Goal: Task Accomplishment & Management: Complete application form

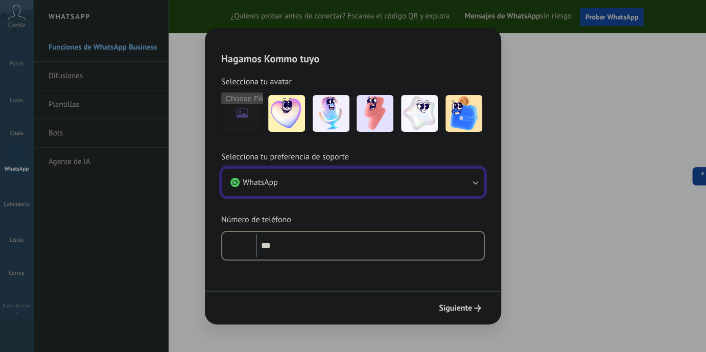
click at [471, 183] on icon "button" at bounding box center [475, 182] width 10 height 10
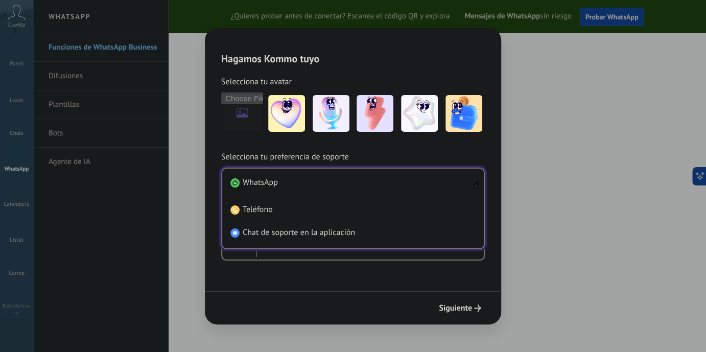
click at [471, 183] on ul "WhatsApp Teléfono Chat de soporte en la aplicación" at bounding box center [353, 209] width 264 height 82
drag, startPoint x: 422, startPoint y: 183, endPoint x: 412, endPoint y: 183, distance: 9.7
click at [421, 184] on li "WhatsApp" at bounding box center [350, 182] width 249 height 23
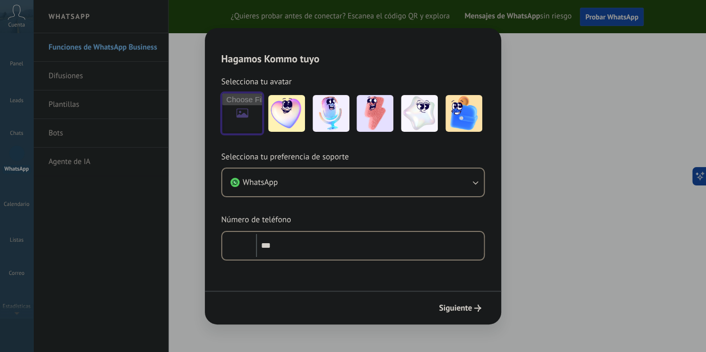
click at [237, 110] on input "file" at bounding box center [242, 114] width 40 height 40
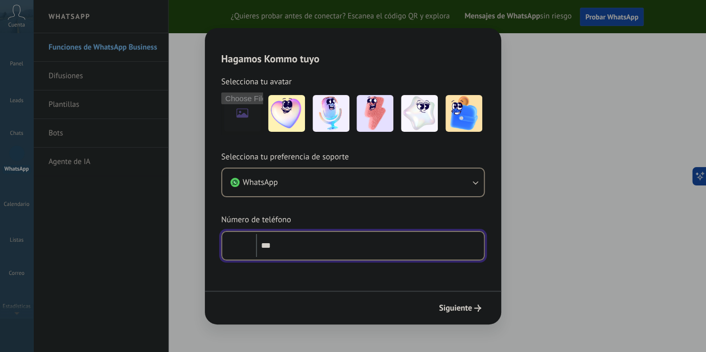
click at [331, 240] on input "***" at bounding box center [370, 246] width 228 height 24
click at [277, 247] on input "***" at bounding box center [370, 246] width 228 height 24
click at [306, 247] on input "***" at bounding box center [370, 246] width 228 height 24
click at [280, 245] on input "**********" at bounding box center [370, 246] width 228 height 24
drag, startPoint x: 356, startPoint y: 246, endPoint x: 259, endPoint y: 244, distance: 97.1
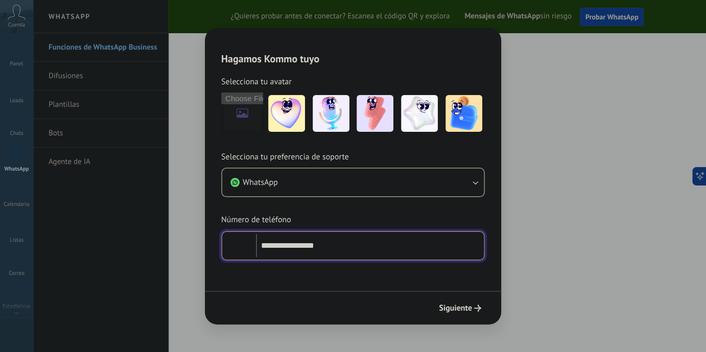
click at [259, 244] on input "**********" at bounding box center [370, 246] width 228 height 24
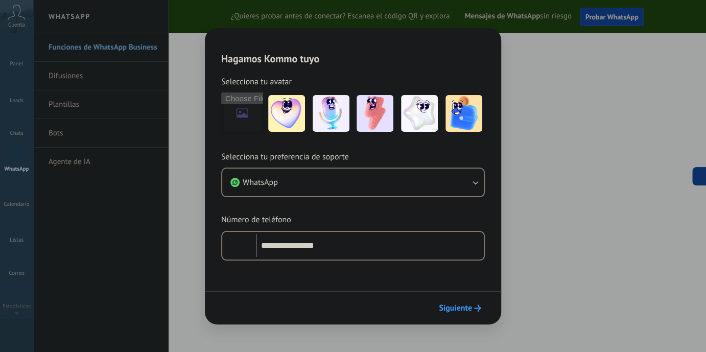
click at [475, 309] on icon "submit" at bounding box center [477, 308] width 7 height 7
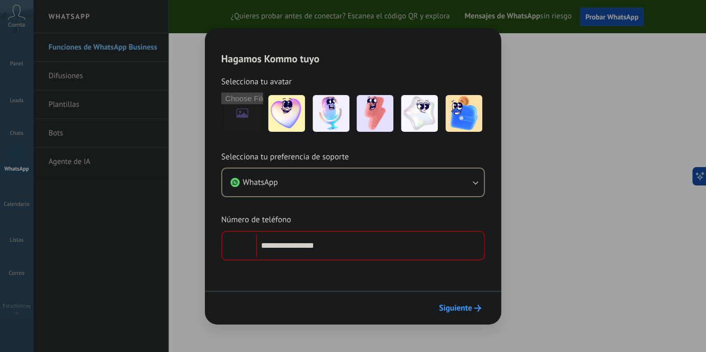
click at [465, 305] on span "Siguiente" at bounding box center [455, 308] width 33 height 7
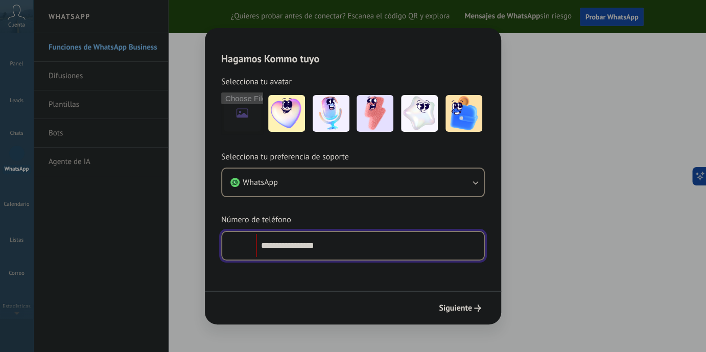
click at [281, 245] on input "**********" at bounding box center [370, 246] width 228 height 24
click at [270, 244] on input "**********" at bounding box center [370, 246] width 228 height 24
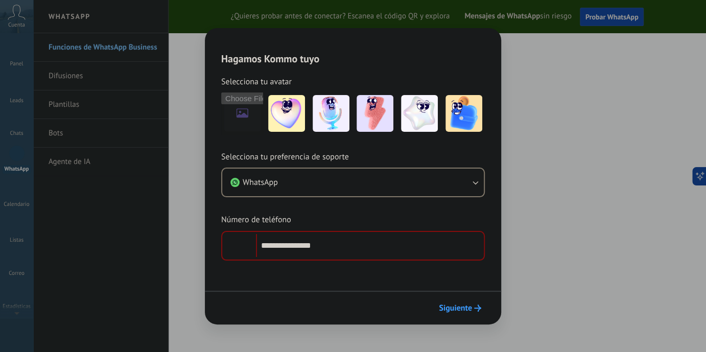
click at [451, 307] on span "Siguiente" at bounding box center [455, 308] width 33 height 7
click at [453, 306] on span "Siguiente" at bounding box center [455, 308] width 33 height 7
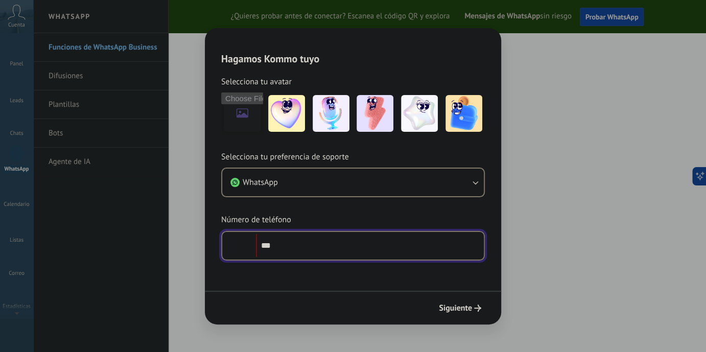
type input "**"
click at [283, 244] on input "**********" at bounding box center [370, 246] width 228 height 24
click at [340, 243] on input "**********" at bounding box center [370, 246] width 228 height 24
type input "**********"
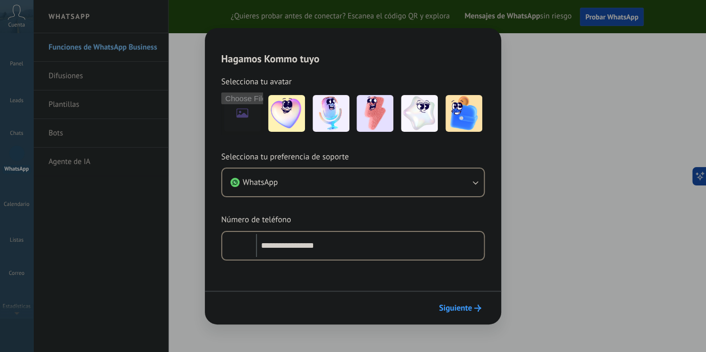
click at [460, 305] on span "Siguiente" at bounding box center [455, 308] width 33 height 7
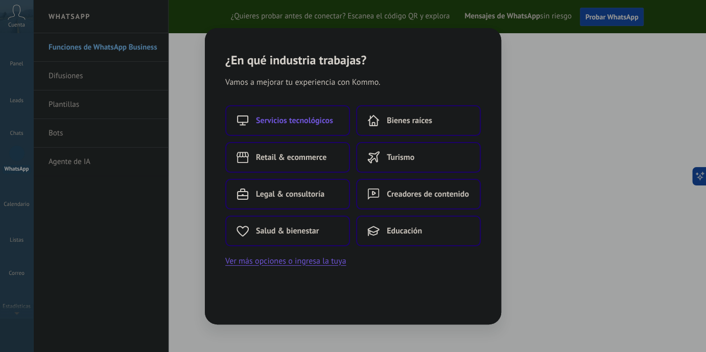
click at [320, 117] on span "Servicios tecnológicos" at bounding box center [294, 121] width 77 height 10
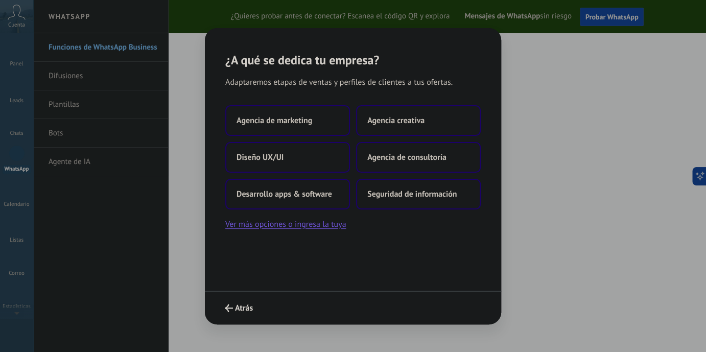
click at [301, 267] on div "Adaptaremos etapas de ventas y perfiles de clientes a tus ofertas. Agencia de m…" at bounding box center [353, 178] width 296 height 223
click at [291, 282] on div "Adaptaremos etapas de ventas y perfiles de clientes a tus ofertas. Agencia de m…" at bounding box center [353, 178] width 296 height 223
click at [287, 227] on button "Ver más opciones o ingresa la tuya" at bounding box center [285, 224] width 121 height 13
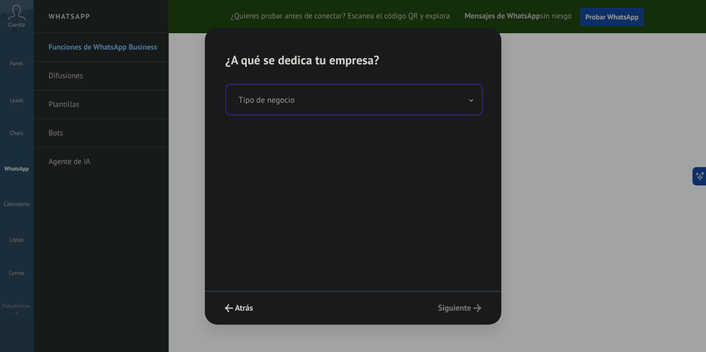
click at [352, 104] on input "text" at bounding box center [354, 100] width 256 height 30
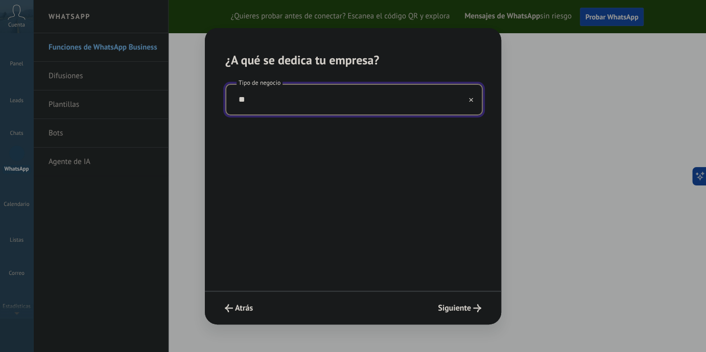
type input "*"
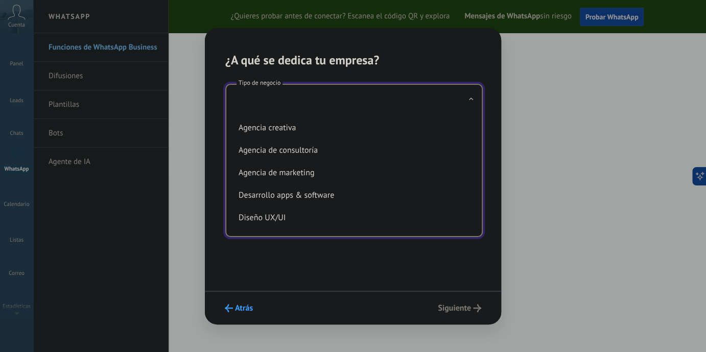
click at [240, 305] on span "Atrás" at bounding box center [244, 308] width 18 height 7
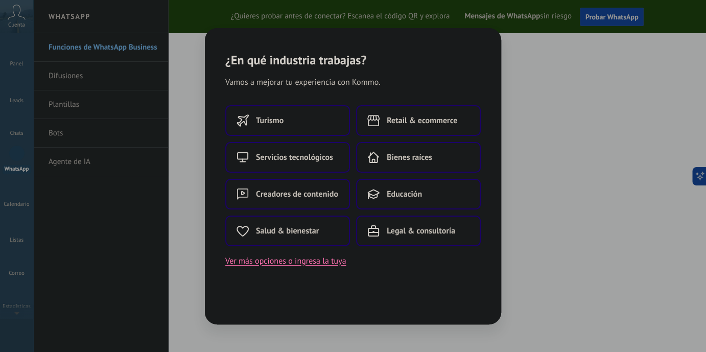
click at [290, 261] on button "Ver más opciones o ingresa la tuya" at bounding box center [285, 261] width 121 height 13
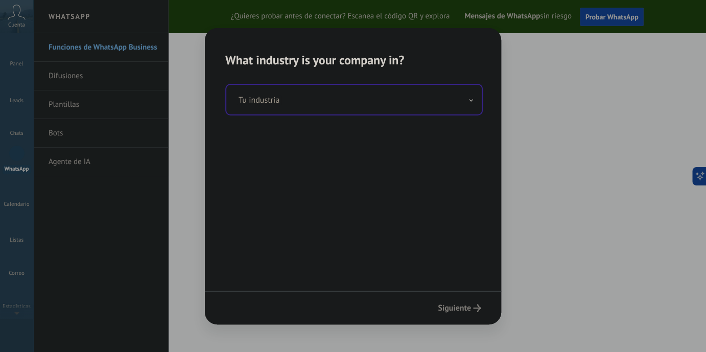
click at [327, 108] on input "text" at bounding box center [354, 100] width 256 height 30
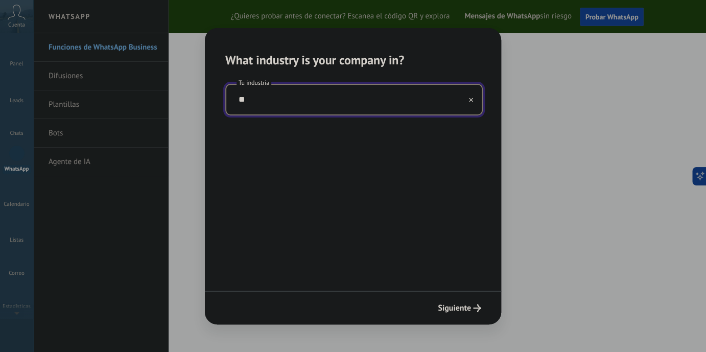
type input "*"
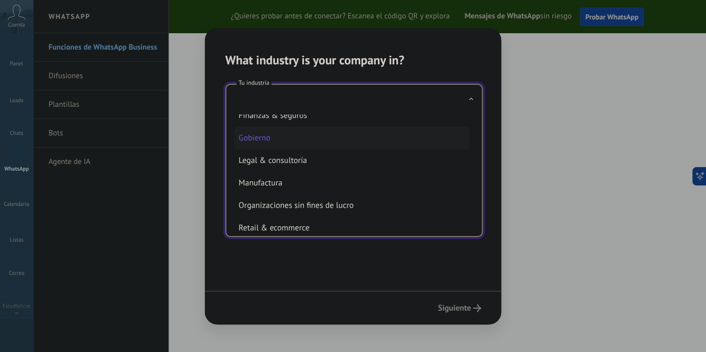
scroll to position [153, 0]
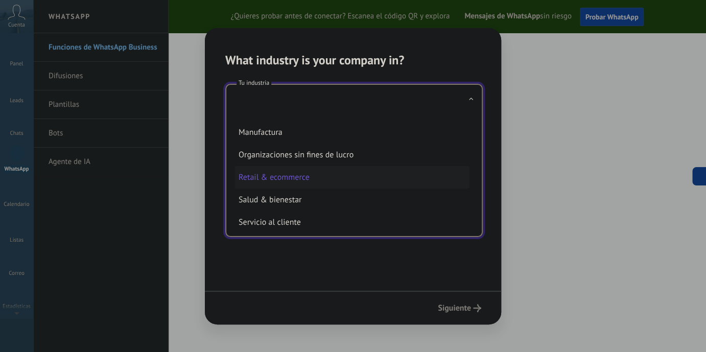
click at [295, 173] on li "Retail & ecommerce" at bounding box center [352, 177] width 235 height 22
type input "**********"
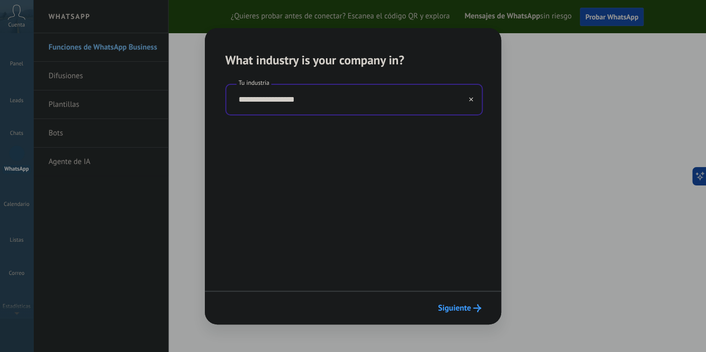
click at [468, 306] on span "Siguiente" at bounding box center [454, 308] width 33 height 7
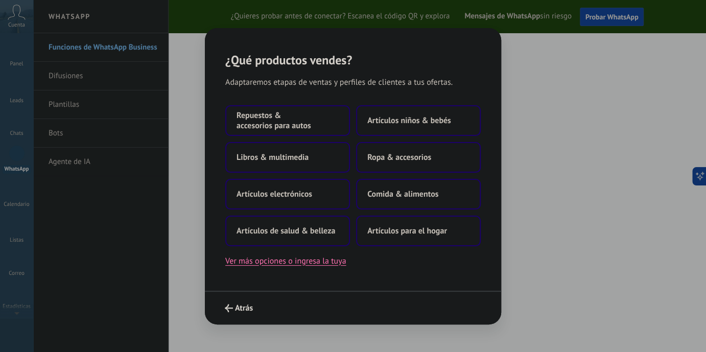
click at [289, 260] on button "Ver más opciones o ingresa la tuya" at bounding box center [285, 261] width 121 height 13
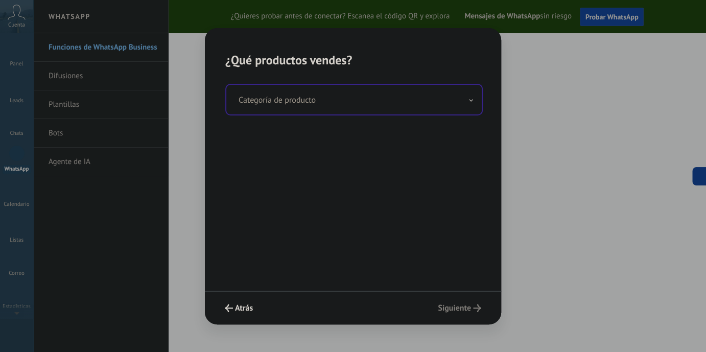
click at [363, 104] on input "text" at bounding box center [354, 100] width 256 height 30
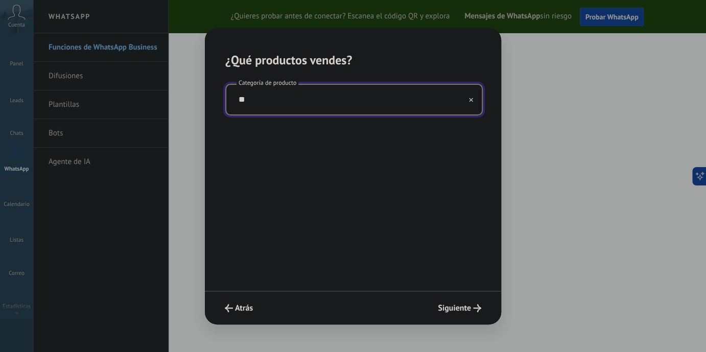
type input "*"
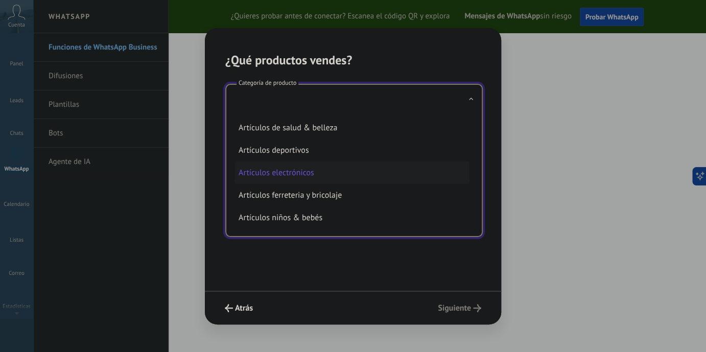
scroll to position [51, 0]
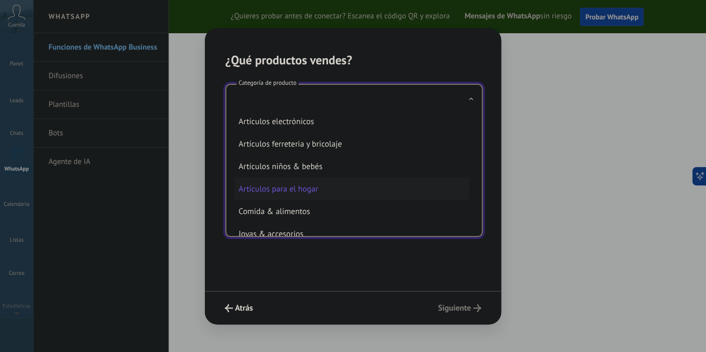
click at [325, 196] on li "Artículos para el hogar" at bounding box center [352, 189] width 235 height 22
type input "**********"
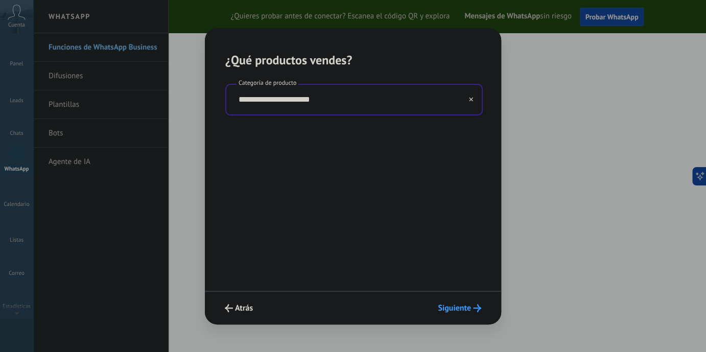
click at [465, 308] on span "Siguiente" at bounding box center [454, 308] width 33 height 7
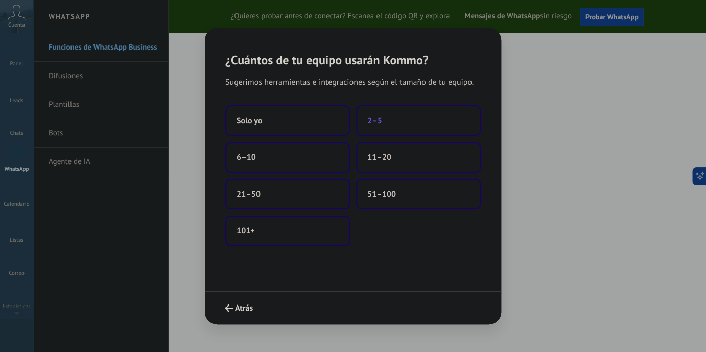
click at [402, 114] on button "2–5" at bounding box center [418, 120] width 125 height 31
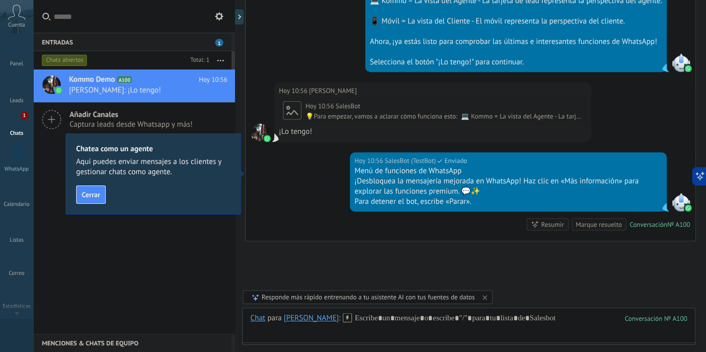
scroll to position [473, 0]
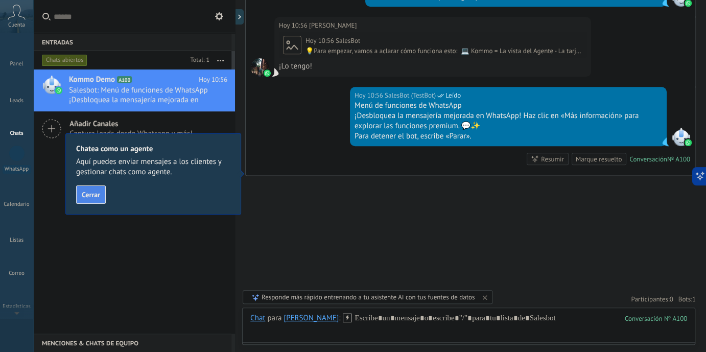
click at [85, 196] on span "Cerrar" at bounding box center [91, 194] width 18 height 7
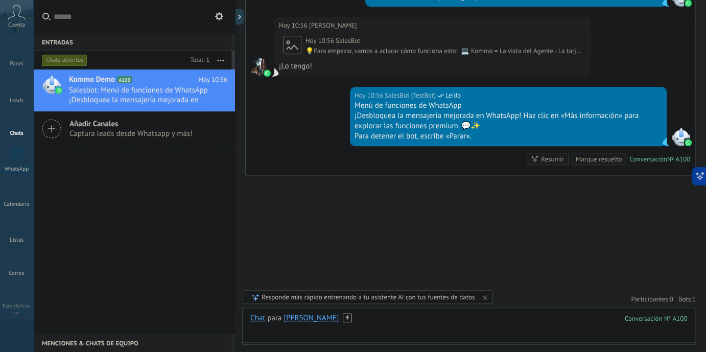
click at [336, 324] on div at bounding box center [468, 328] width 437 height 31
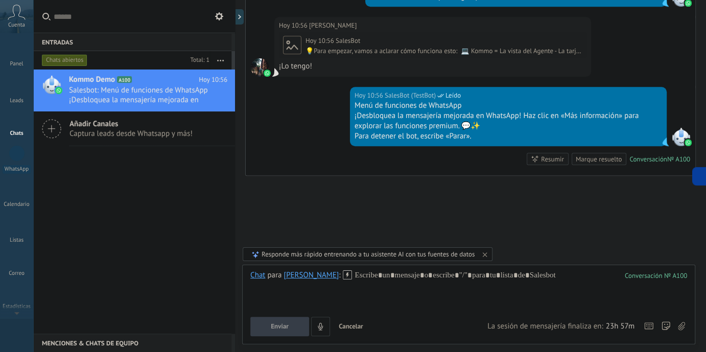
click at [420, 256] on div "Responde más rápido entrenando a tu asistente AI con tus fuentes de datos" at bounding box center [368, 254] width 213 height 9
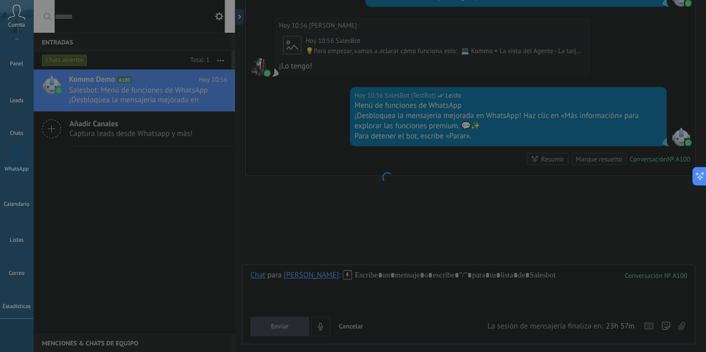
scroll to position [72, 0]
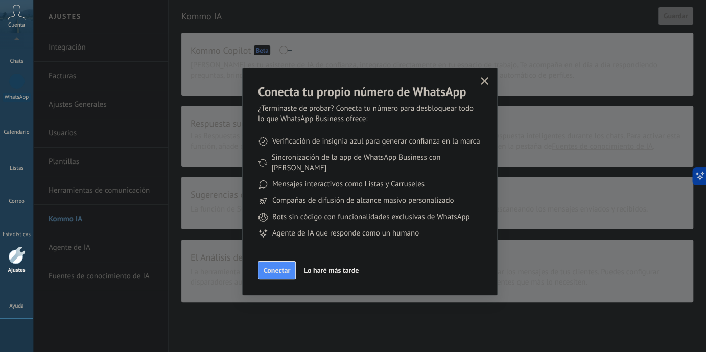
click at [481, 78] on icon "button" at bounding box center [485, 81] width 8 height 8
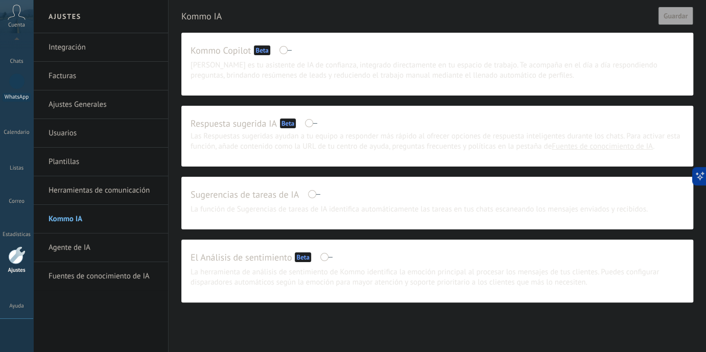
click at [22, 82] on div at bounding box center [17, 81] width 16 height 16
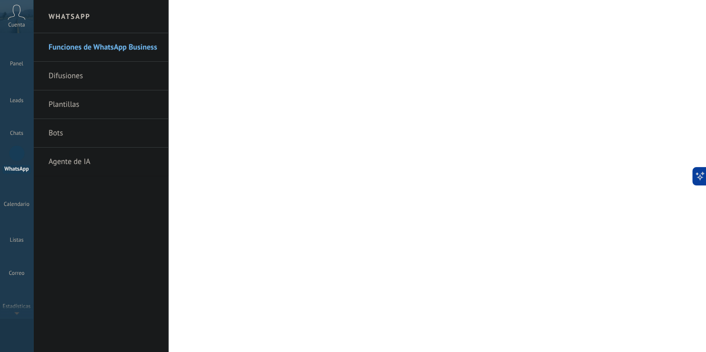
click at [15, 41] on div "Panel Leads 1 Chats WhatsApp Clientes" at bounding box center [33, 176] width 66 height 286
click at [18, 51] on div at bounding box center [16, 49] width 15 height 15
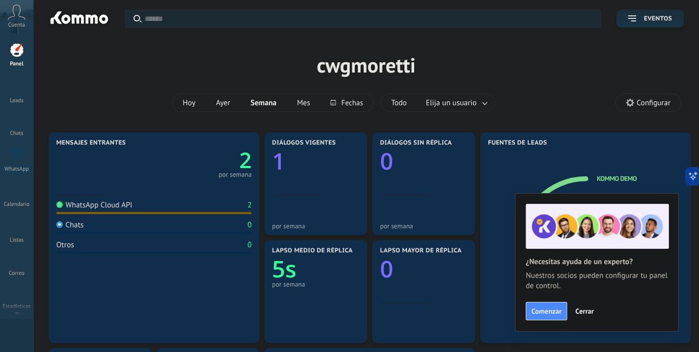
click at [239, 167] on text "2" at bounding box center [245, 160] width 12 height 29
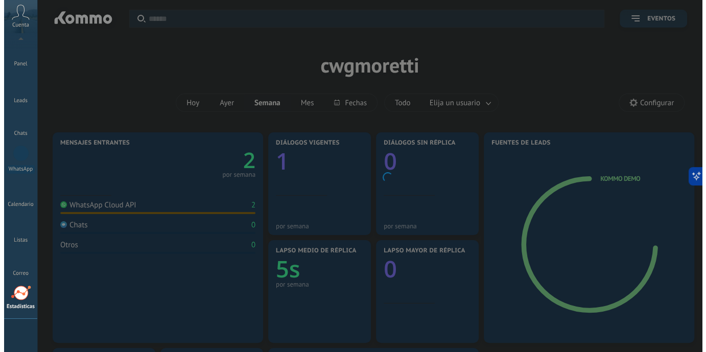
scroll to position [72, 0]
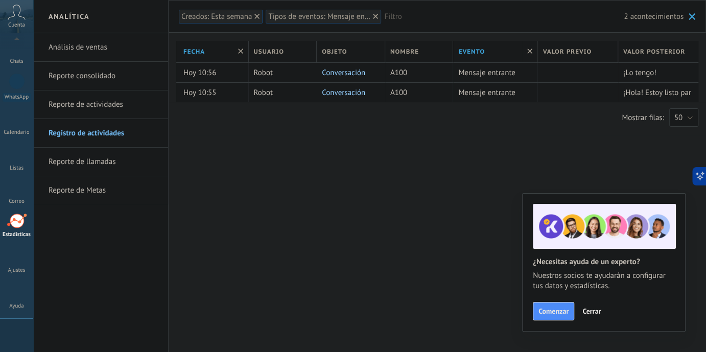
click at [640, 166] on div "Analítica Análisis de ventas Reporte consolidado Reporte de actividades Registr…" at bounding box center [369, 176] width 673 height 352
click at [501, 70] on span "Mensaje entrante" at bounding box center [486, 73] width 57 height 10
click at [16, 79] on div "1" at bounding box center [17, 81] width 16 height 15
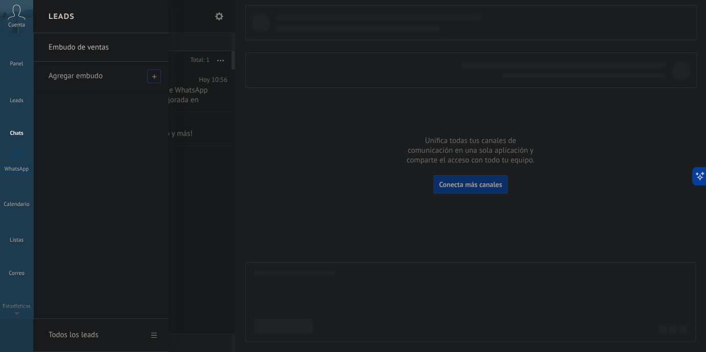
click at [112, 75] on div "Agregar embudo" at bounding box center [104, 76] width 110 height 28
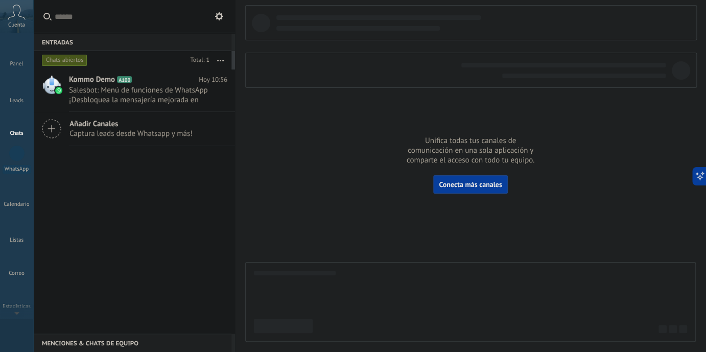
click at [24, 124] on div "1" at bounding box center [17, 119] width 16 height 15
click at [125, 103] on span "Salesbot: Menú de funciones de WhatsApp ¡Desbloquea la mensajería mejorada en W…" at bounding box center [138, 94] width 139 height 19
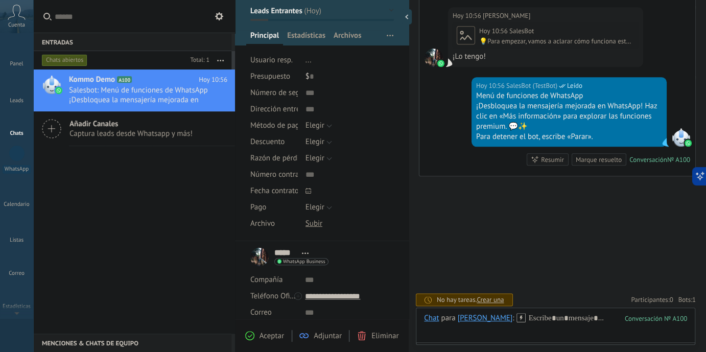
scroll to position [102, 0]
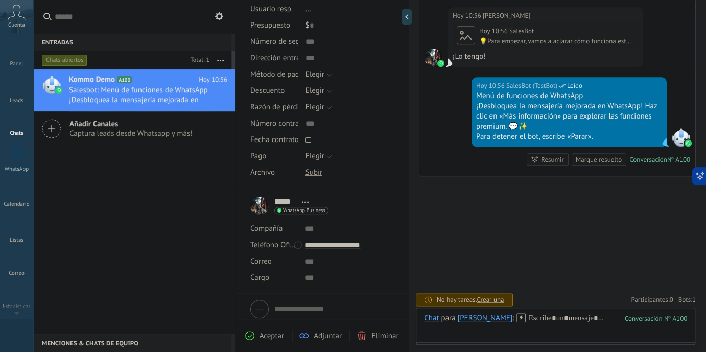
click at [260, 205] on div "***** [PERSON_NAME] ***** [PERSON_NAME] Abrir detalle Copie el nombre Desatar C…" at bounding box center [289, 206] width 78 height 26
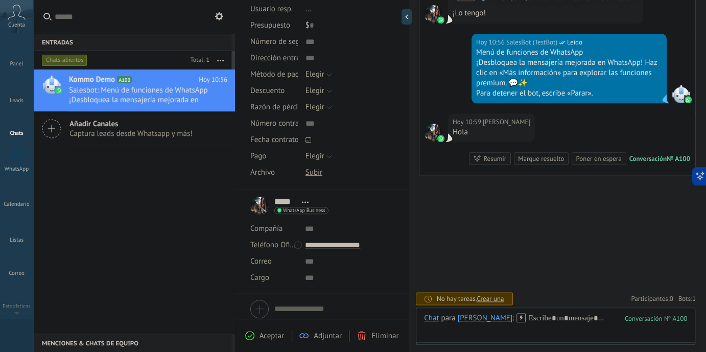
scroll to position [651, 0]
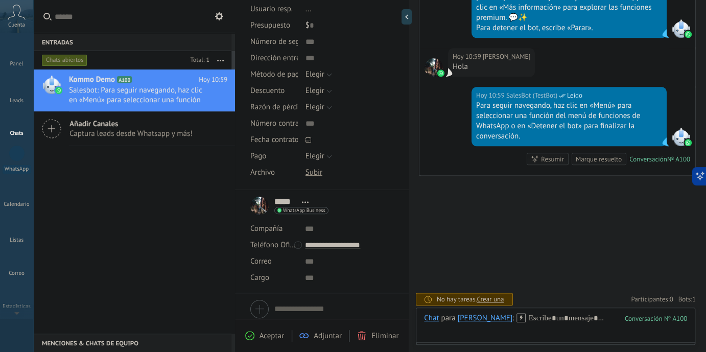
click at [405, 15] on div at bounding box center [407, 16] width 10 height 15
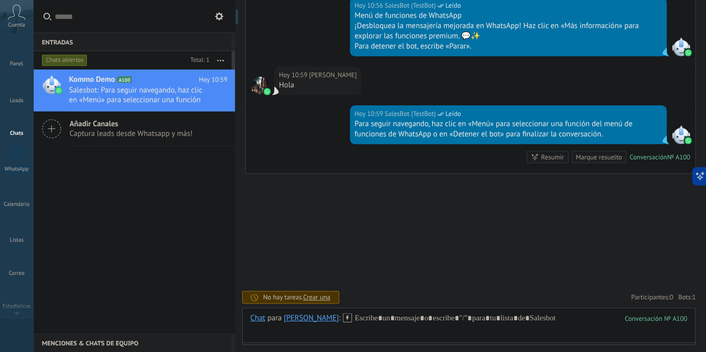
type textarea "**********"
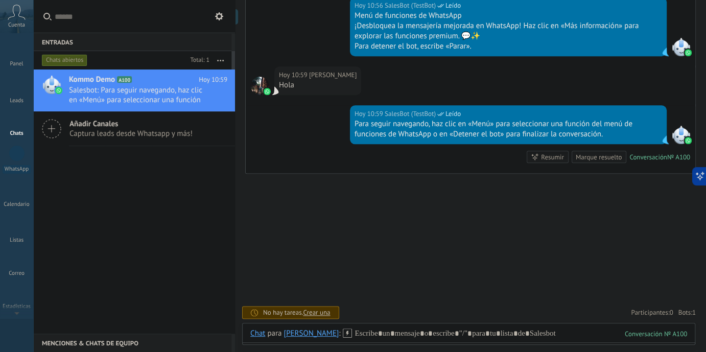
scroll to position [10, 0]
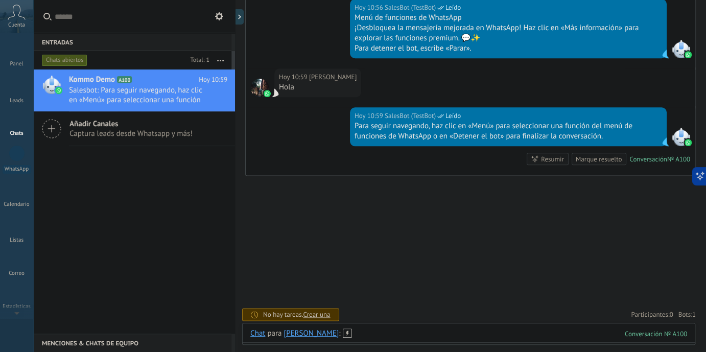
click at [451, 336] on div at bounding box center [468, 344] width 437 height 31
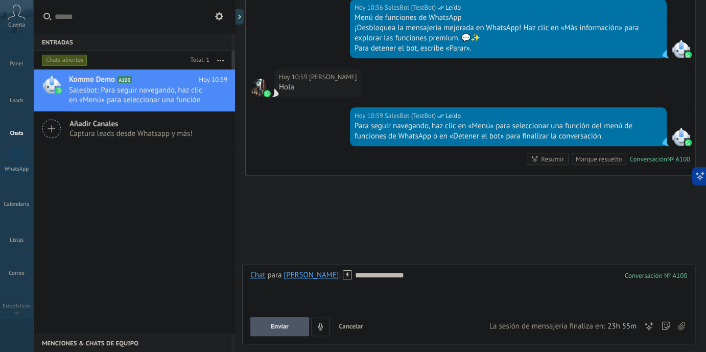
click at [14, 13] on icon at bounding box center [17, 12] width 18 height 15
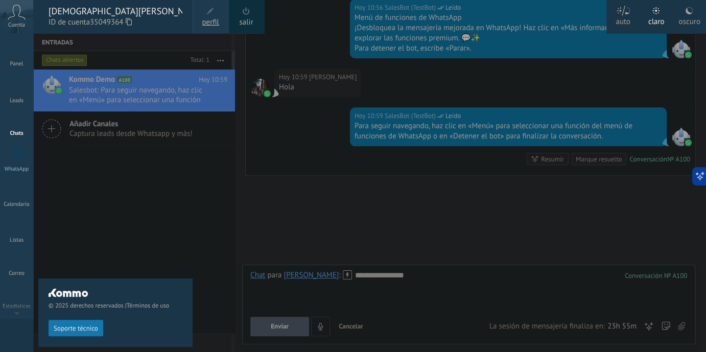
click at [690, 8] on icon at bounding box center [689, 11] width 8 height 8
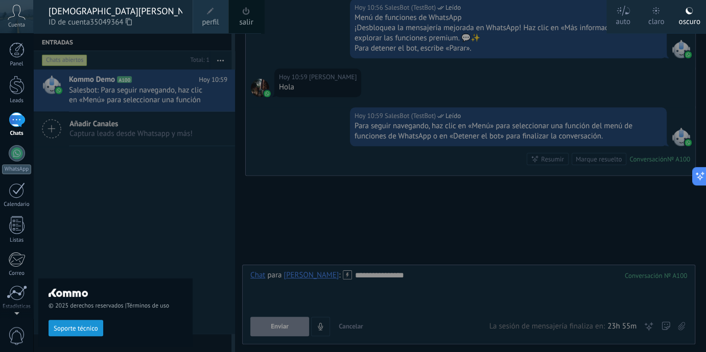
click at [528, 237] on div at bounding box center [386, 176] width 706 height 352
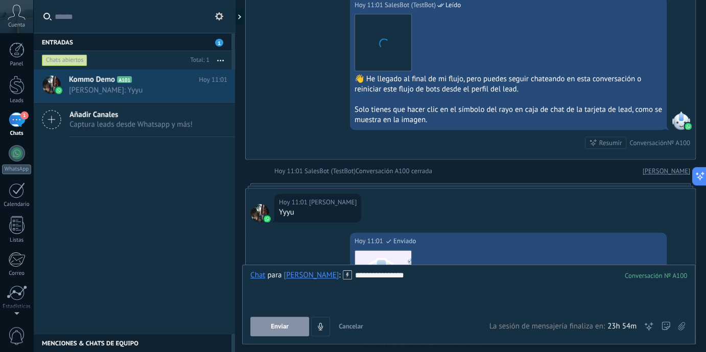
scroll to position [1103, 0]
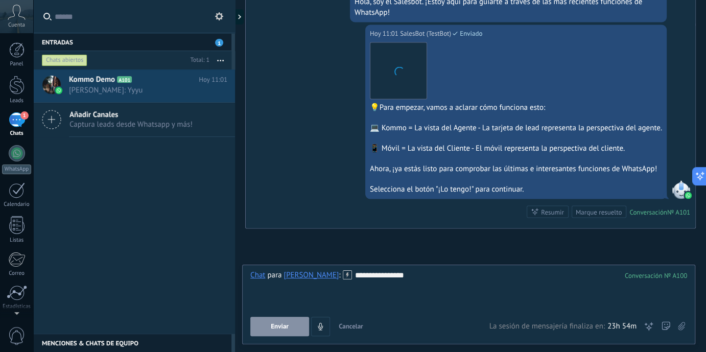
click at [343, 273] on icon at bounding box center [347, 274] width 9 height 9
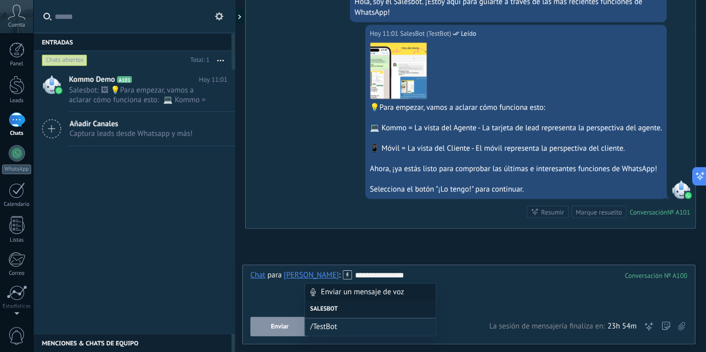
click at [492, 289] on div at bounding box center [468, 286] width 437 height 10
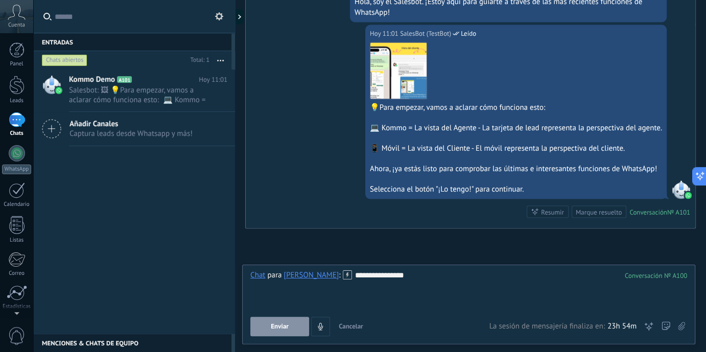
click at [299, 321] on button "Enviar" at bounding box center [279, 326] width 59 height 19
click at [362, 294] on div "**********" at bounding box center [468, 289] width 437 height 39
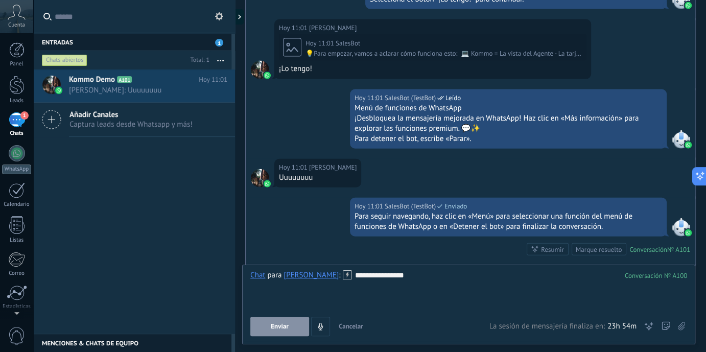
scroll to position [1364, 0]
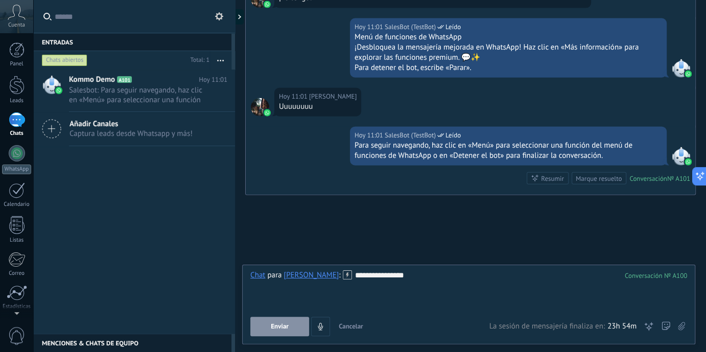
click at [269, 328] on button "Enviar" at bounding box center [279, 326] width 59 height 19
click at [382, 276] on div "**********" at bounding box center [468, 289] width 437 height 39
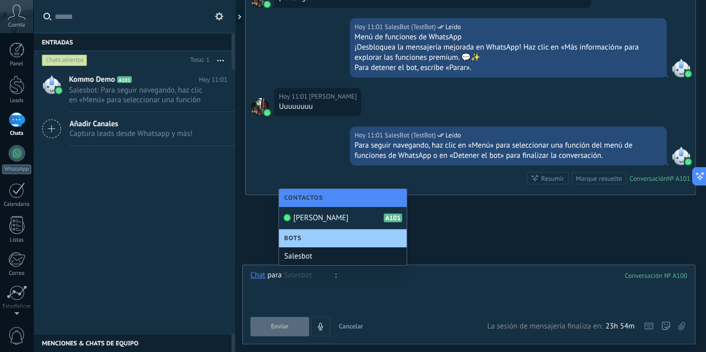
click at [372, 285] on div at bounding box center [468, 289] width 437 height 39
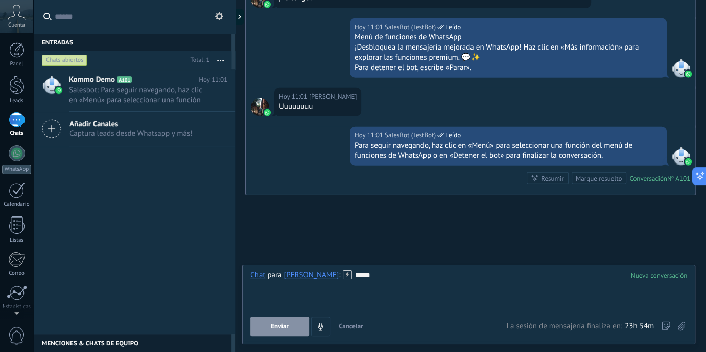
click at [290, 320] on button "Enviar" at bounding box center [279, 326] width 59 height 19
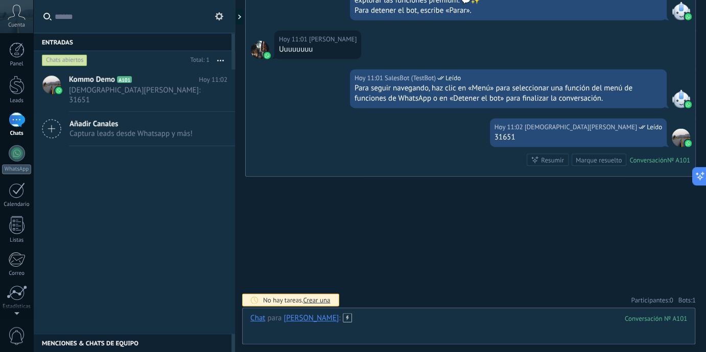
click at [435, 321] on div at bounding box center [468, 328] width 437 height 31
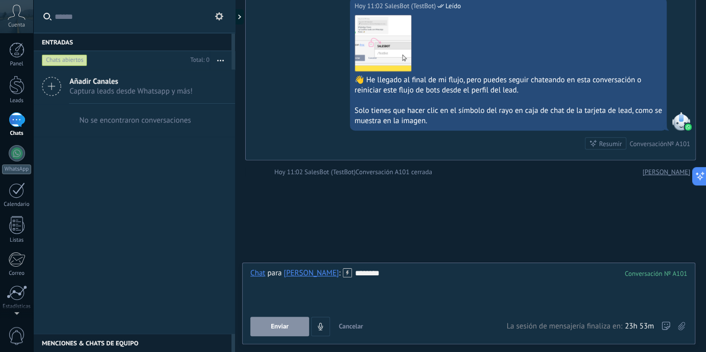
scroll to position [1568, 0]
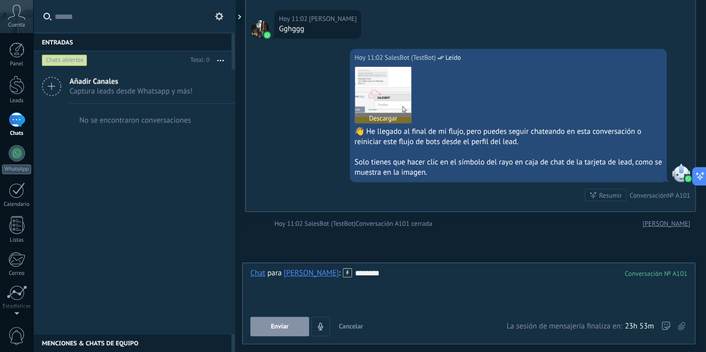
click at [366, 75] on img at bounding box center [383, 95] width 56 height 56
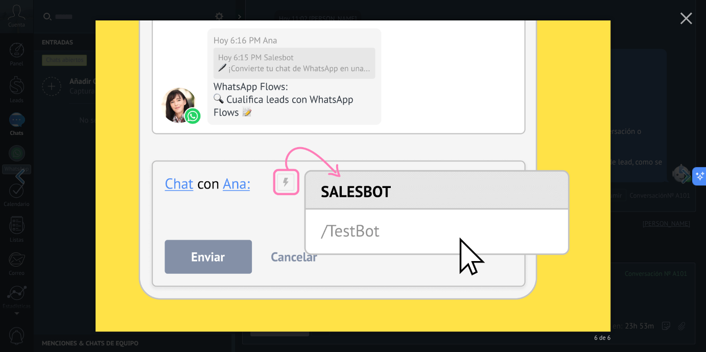
click at [655, 98] on div "6 de 6" at bounding box center [353, 176] width 706 height 352
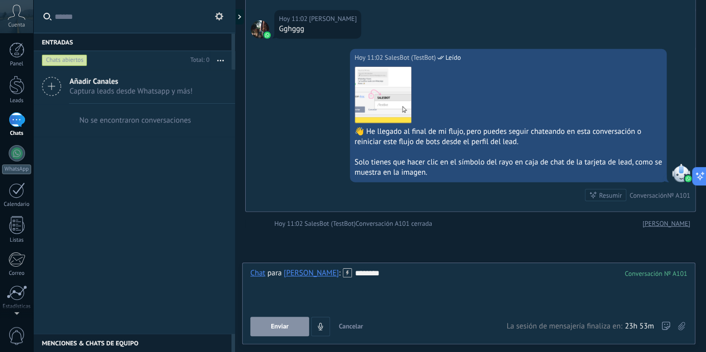
click at [343, 273] on icon at bounding box center [347, 272] width 9 height 9
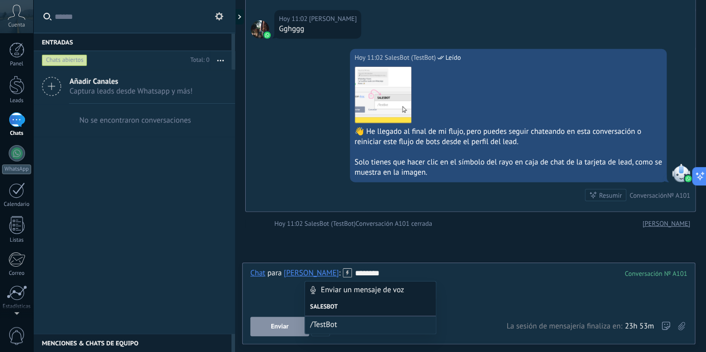
click at [330, 303] on div "Salesbot" at bounding box center [370, 307] width 131 height 17
click at [341, 325] on span "/TestBot" at bounding box center [366, 325] width 112 height 10
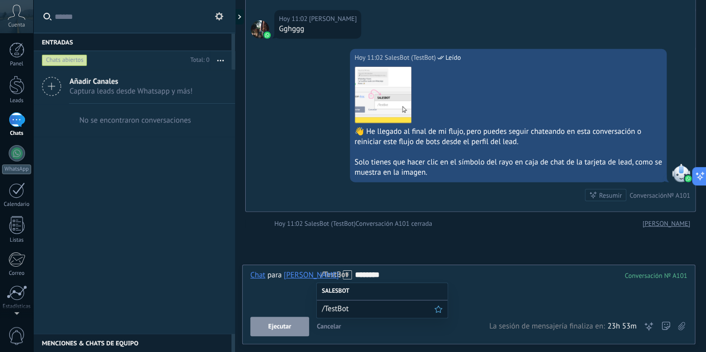
click at [378, 308] on span "/TestBot" at bounding box center [378, 309] width 112 height 10
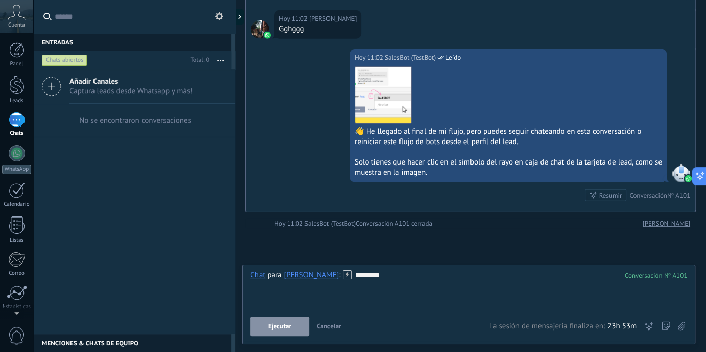
click at [271, 326] on span "Ejecutar" at bounding box center [279, 326] width 23 height 7
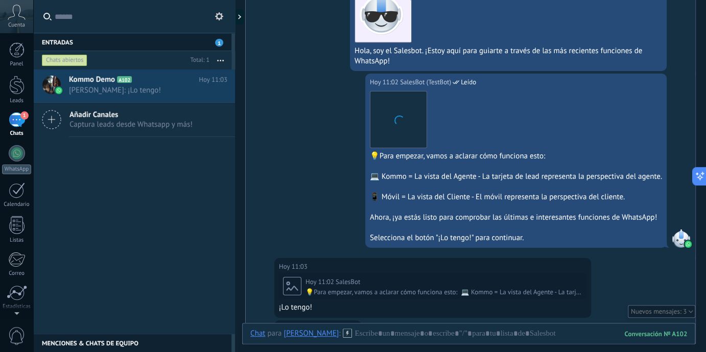
scroll to position [1910, 0]
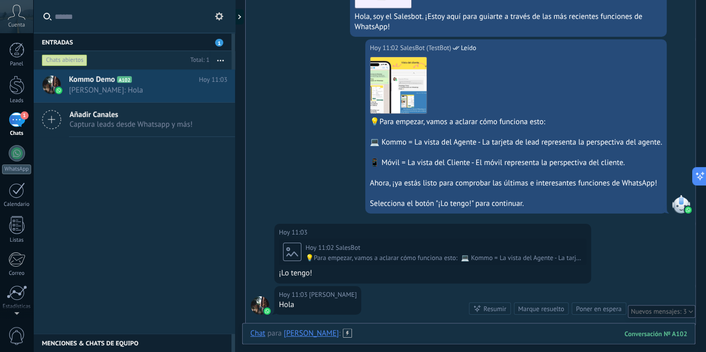
click at [496, 333] on div at bounding box center [468, 344] width 437 height 31
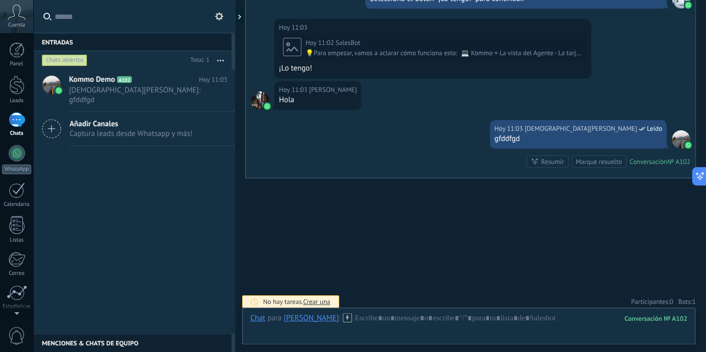
scroll to position [2135, 0]
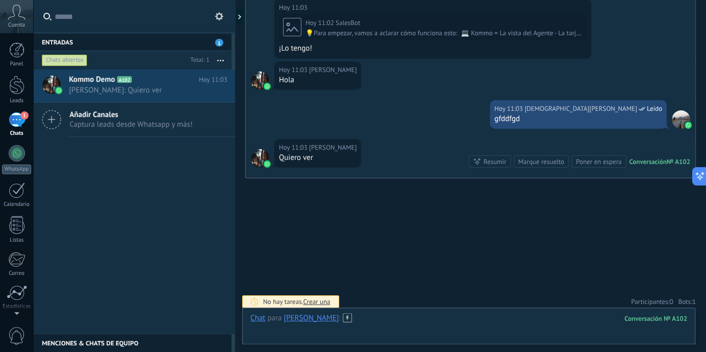
click at [496, 333] on div at bounding box center [468, 328] width 437 height 31
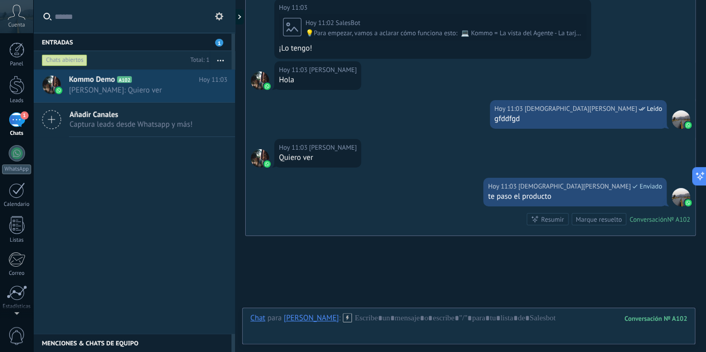
scroll to position [2193, 0]
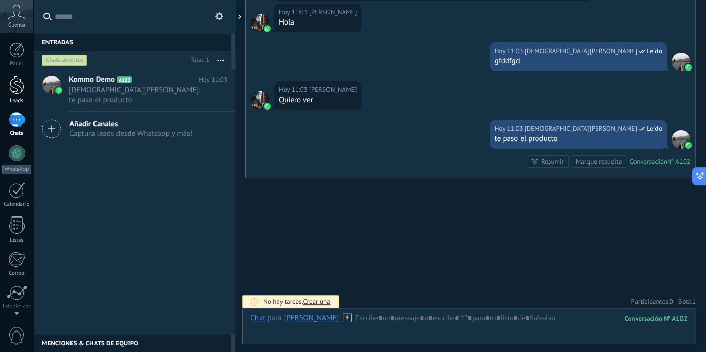
click at [18, 86] on div at bounding box center [16, 85] width 15 height 19
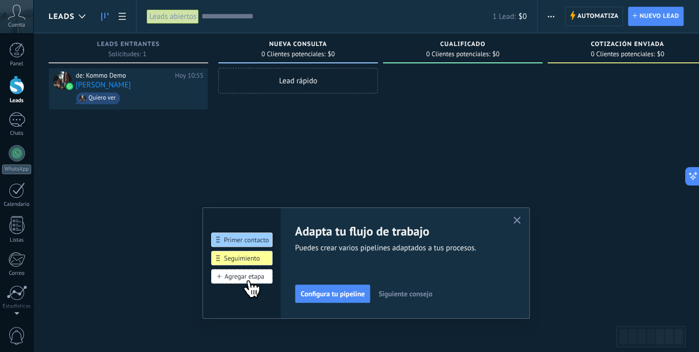
click at [521, 216] on button "button" at bounding box center [517, 221] width 13 height 14
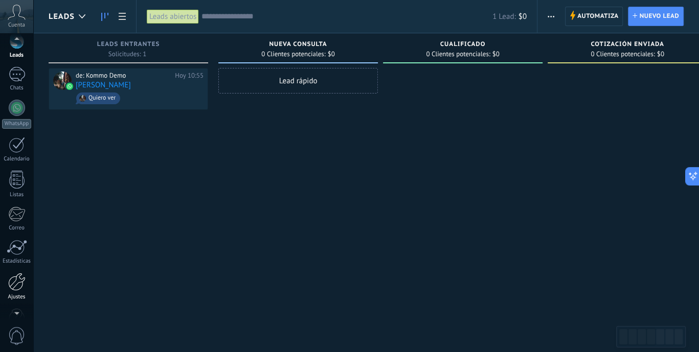
scroll to position [53, 0]
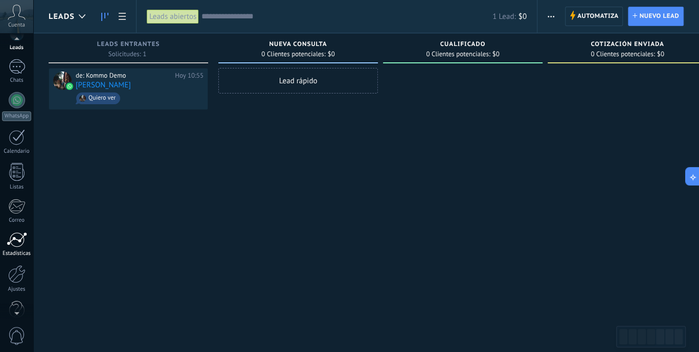
click at [19, 232] on div at bounding box center [17, 239] width 20 height 15
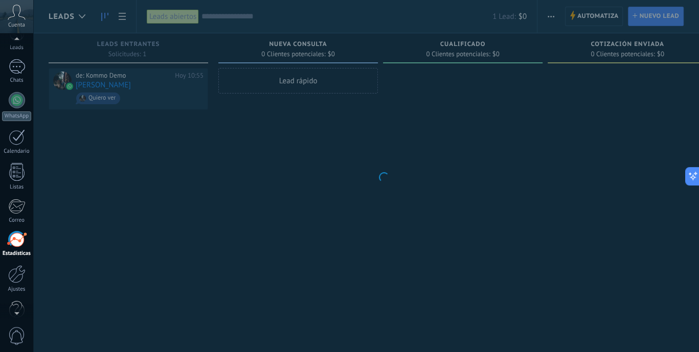
scroll to position [72, 0]
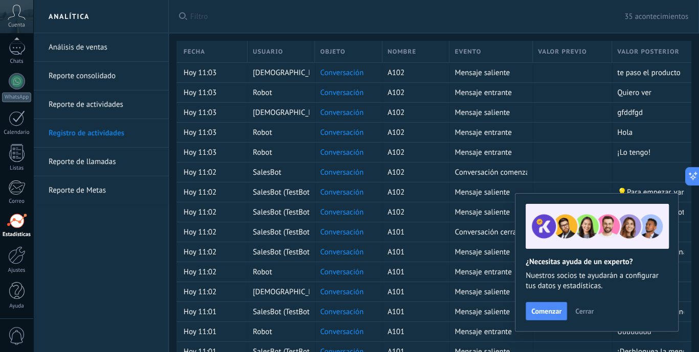
click at [584, 309] on span "Cerrar" at bounding box center [584, 311] width 18 height 7
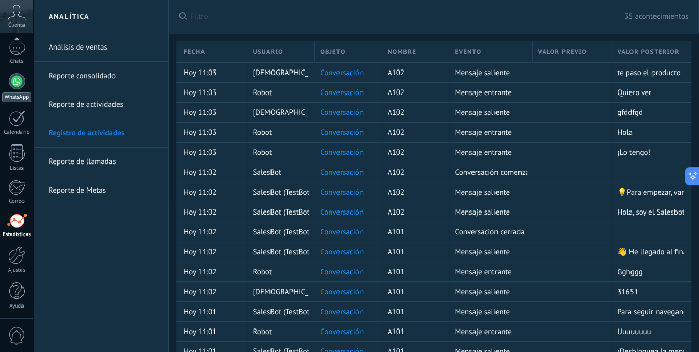
click at [17, 89] on link "WhatsApp" at bounding box center [16, 87] width 33 height 29
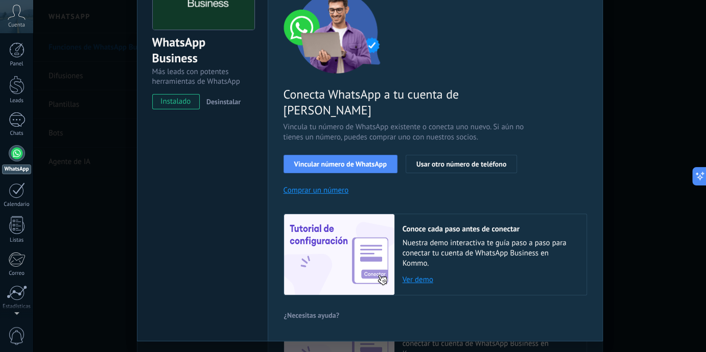
scroll to position [101, 0]
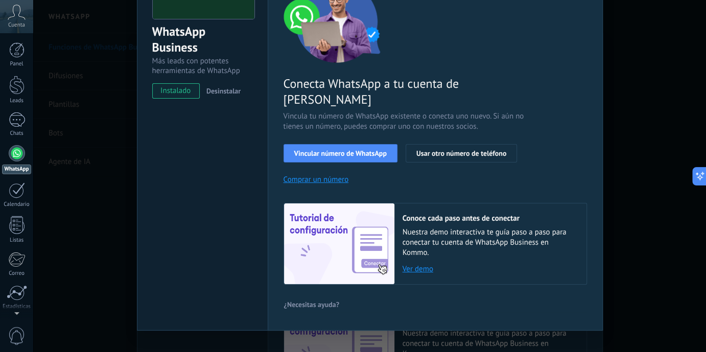
drag, startPoint x: 423, startPoint y: 249, endPoint x: 418, endPoint y: 253, distance: 6.5
click at [418, 264] on link "Ver demo" at bounding box center [490, 269] width 174 height 10
